Goal: Task Accomplishment & Management: Complete application form

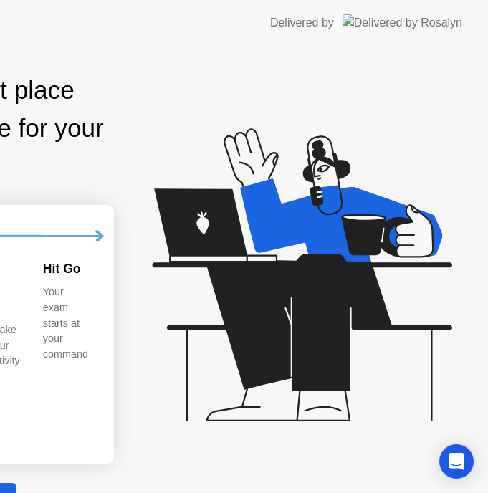
click at [18, 399] on div "Exam Pre-flight: 5 min Find a quiet place and prepare for your exam 1 2 Review …" at bounding box center [244, 283] width 488 height 475
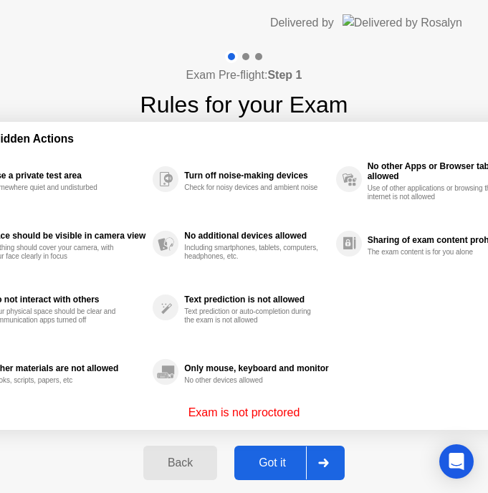
click at [283, 462] on div "Got it" at bounding box center [271, 462] width 67 height 13
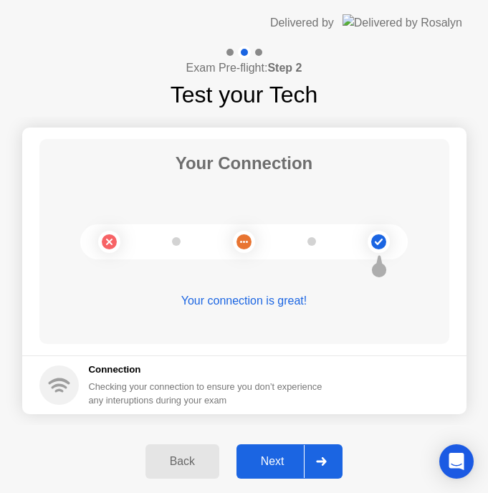
click at [281, 462] on div "Next" at bounding box center [273, 461] width 64 height 13
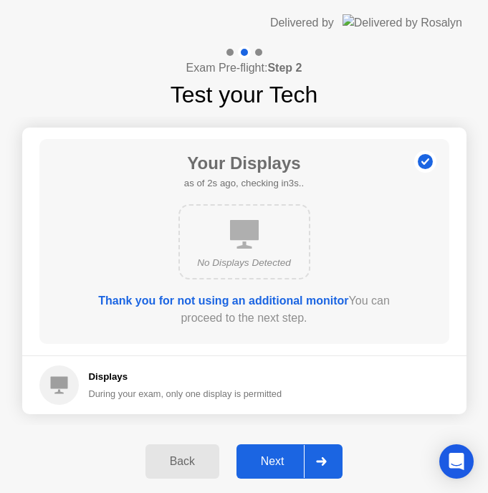
click at [281, 462] on div "Next" at bounding box center [273, 461] width 64 height 13
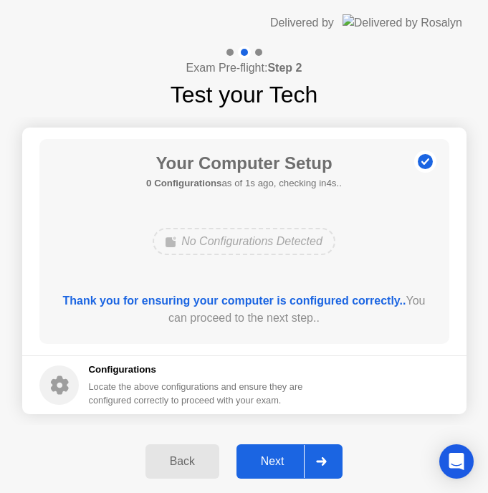
click at [280, 462] on div "Next" at bounding box center [273, 461] width 64 height 13
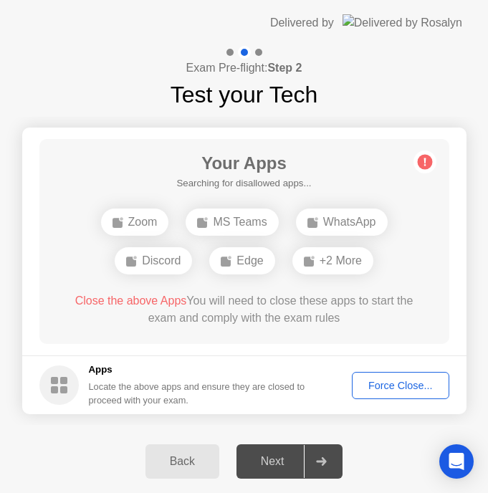
click at [397, 17] on img at bounding box center [402, 22] width 120 height 16
click at [45, 441] on div "Back Next" at bounding box center [244, 461] width 488 height 63
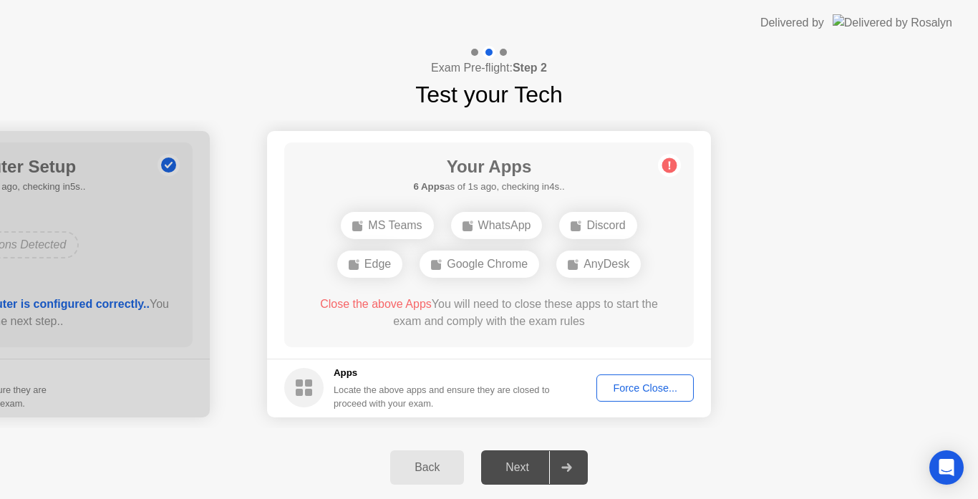
click at [664, 386] on div "Force Close..." at bounding box center [644, 387] width 87 height 11
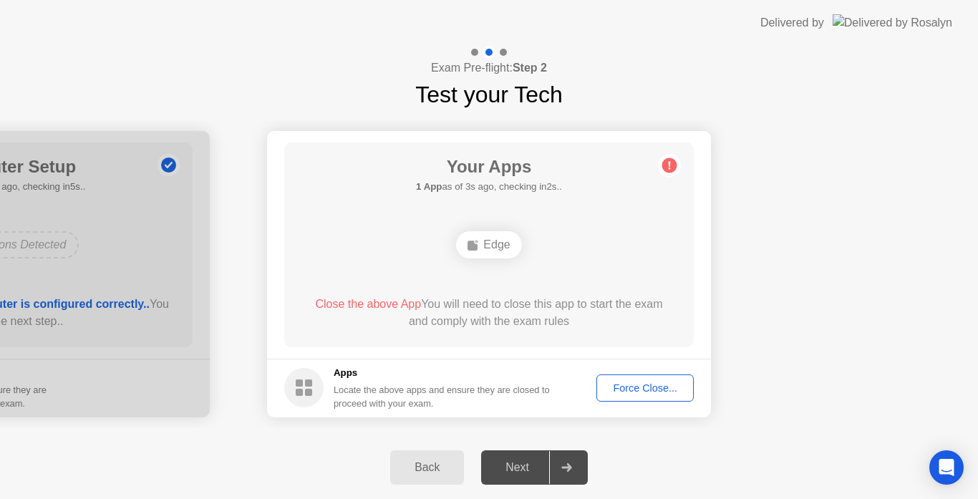
click at [502, 243] on div "Edge" at bounding box center [488, 244] width 65 height 27
click at [614, 385] on div "Force Close..." at bounding box center [644, 387] width 87 height 11
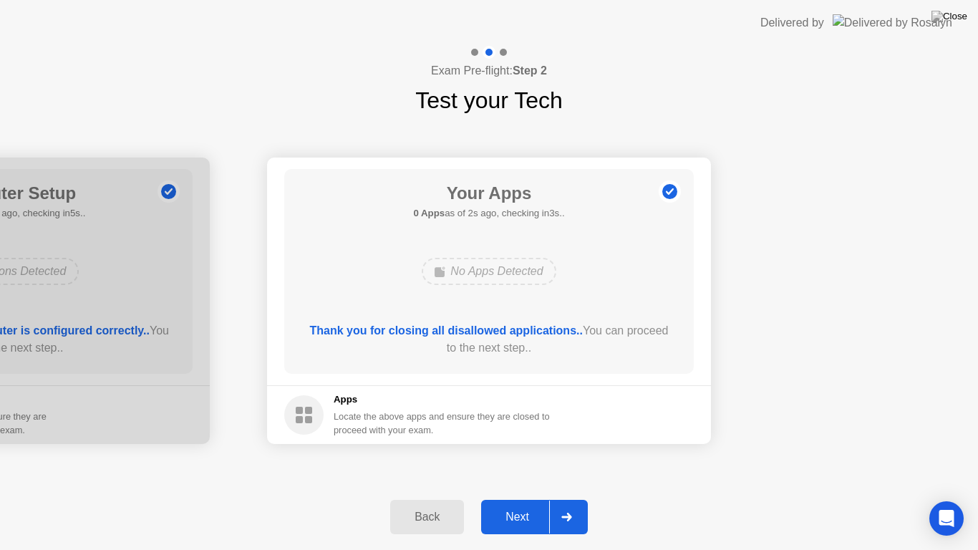
click at [520, 498] on div "Next" at bounding box center [517, 517] width 64 height 13
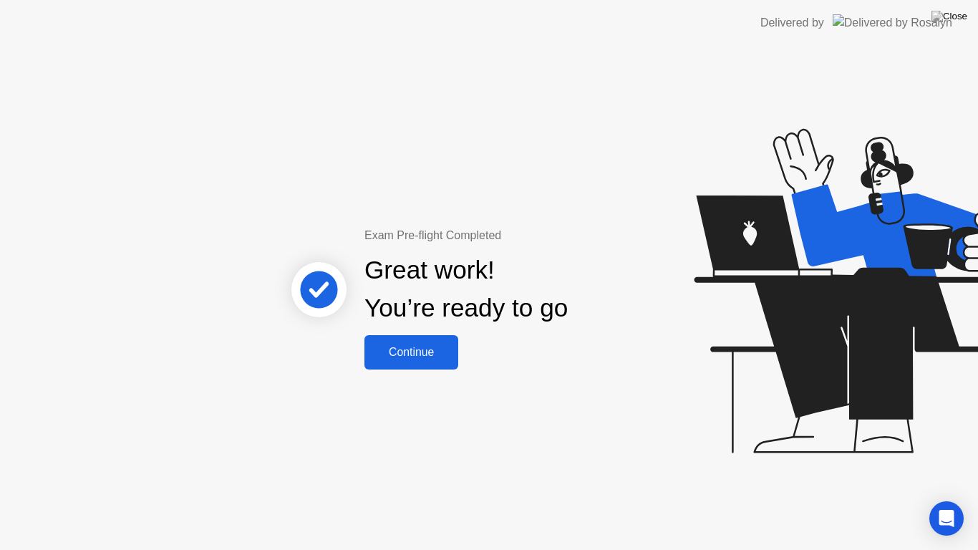
click at [425, 346] on div "Continue" at bounding box center [411, 352] width 85 height 13
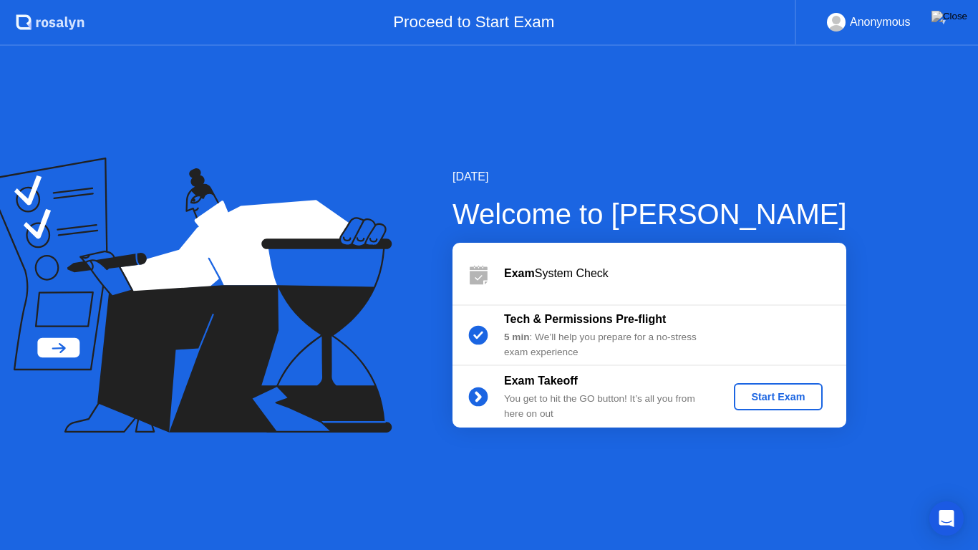
click at [764, 400] on div "Start Exam" at bounding box center [778, 396] width 77 height 11
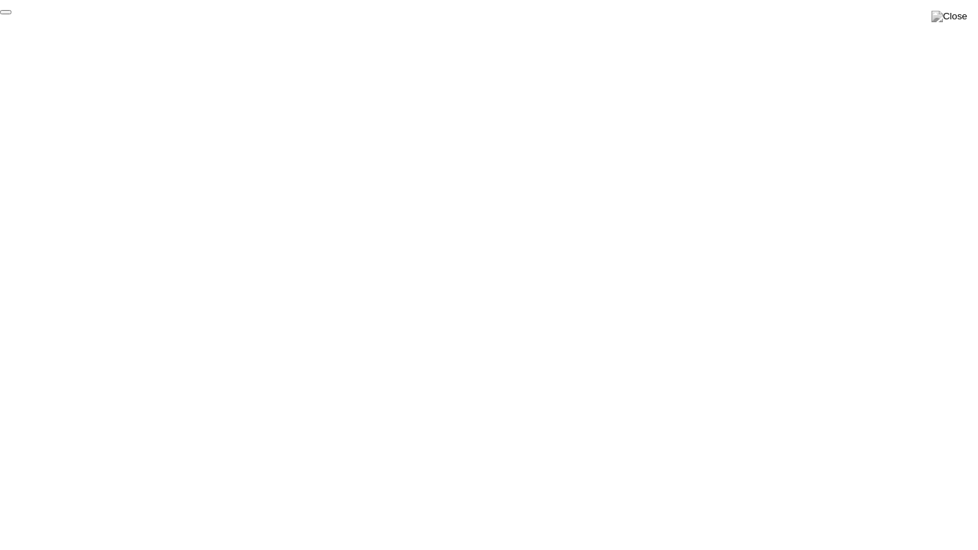
click div "End Proctoring Session"
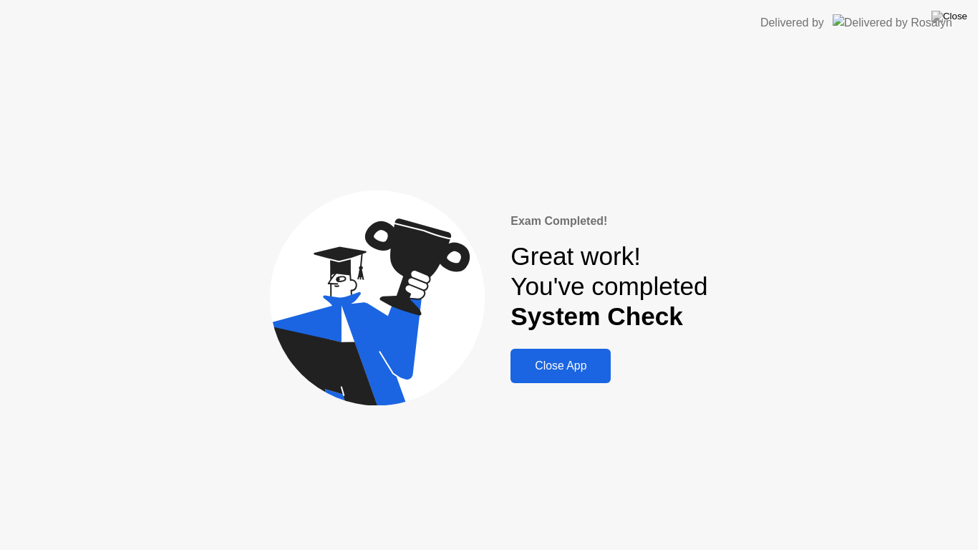
click at [589, 372] on div "Close App" at bounding box center [561, 365] width 92 height 13
